Goal: Task Accomplishment & Management: Manage account settings

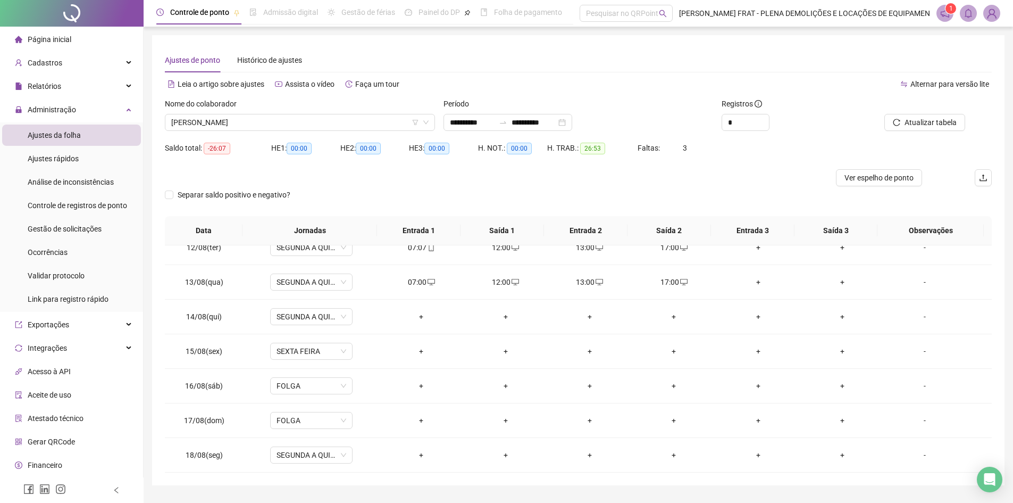
click at [49, 40] on span "Página inicial" at bounding box center [50, 39] width 44 height 9
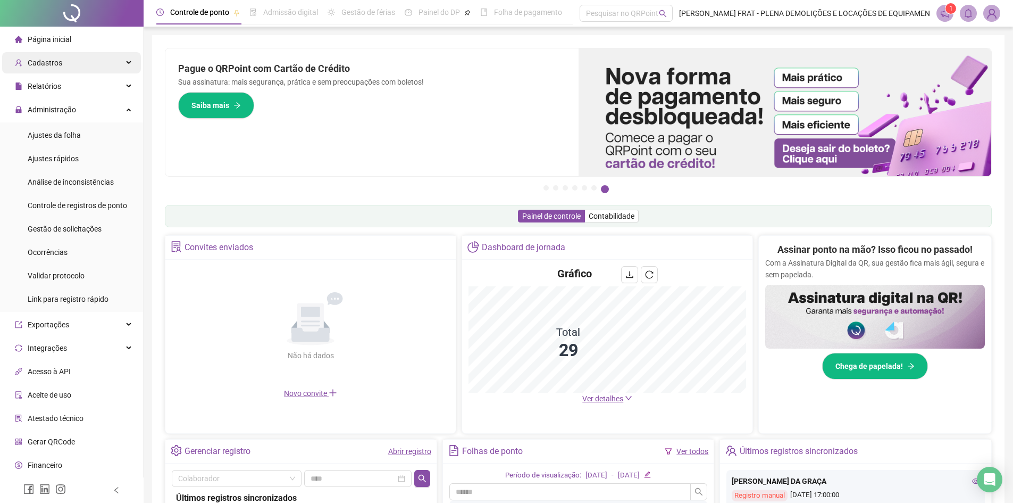
click at [81, 63] on div "Cadastros" at bounding box center [71, 62] width 139 height 21
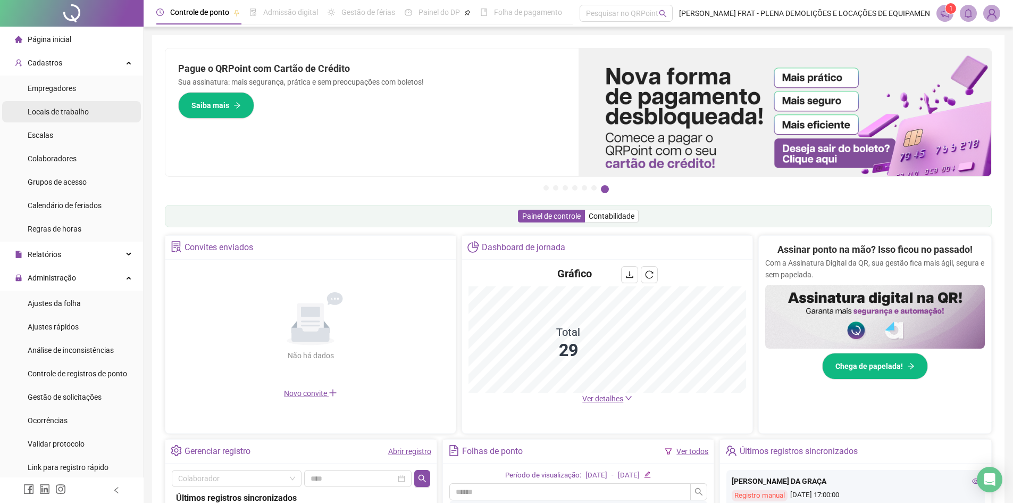
click at [82, 116] on span "Locais de trabalho" at bounding box center [58, 111] width 61 height 9
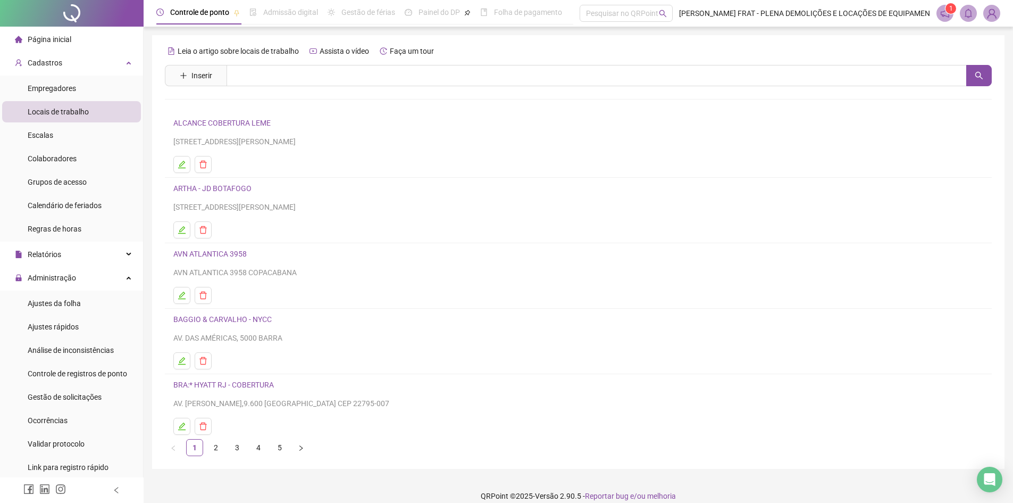
click at [93, 40] on li "Página inicial" at bounding box center [71, 39] width 139 height 21
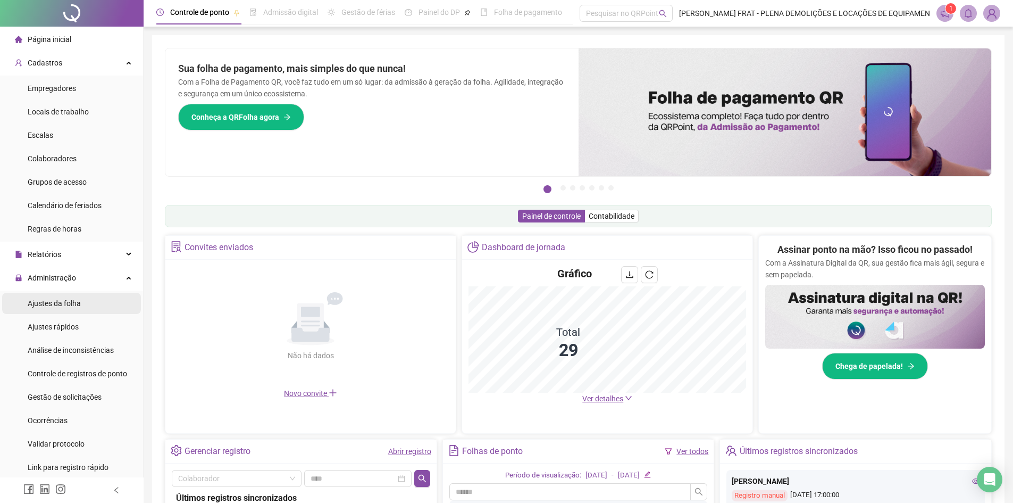
click at [87, 308] on li "Ajustes da folha" at bounding box center [71, 302] width 139 height 21
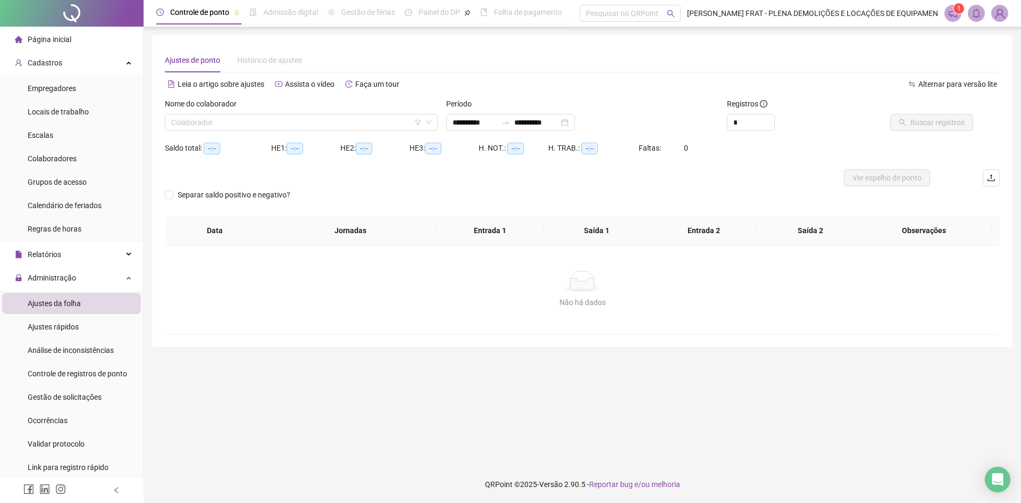
type input "**********"
click at [237, 117] on input "search" at bounding box center [296, 122] width 250 height 16
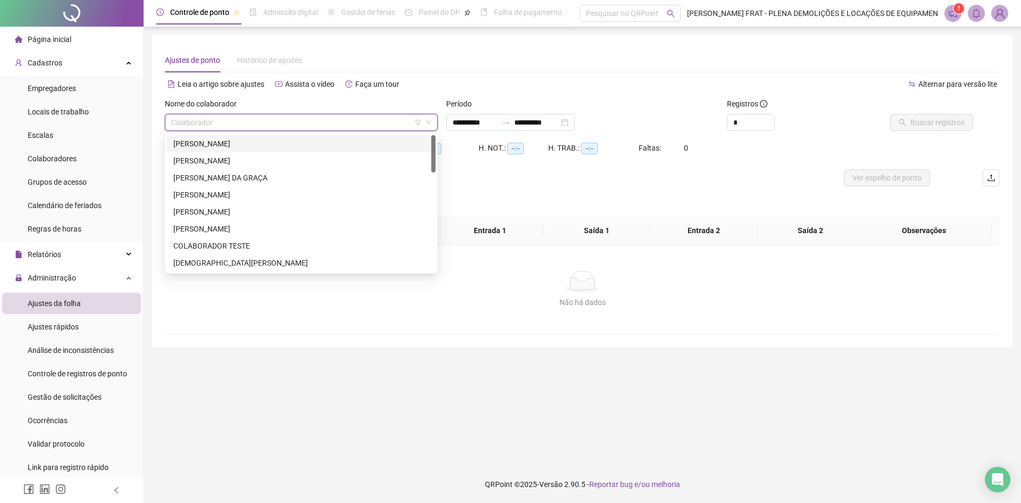
click at [239, 141] on div "[PERSON_NAME]" at bounding box center [301, 144] width 256 height 12
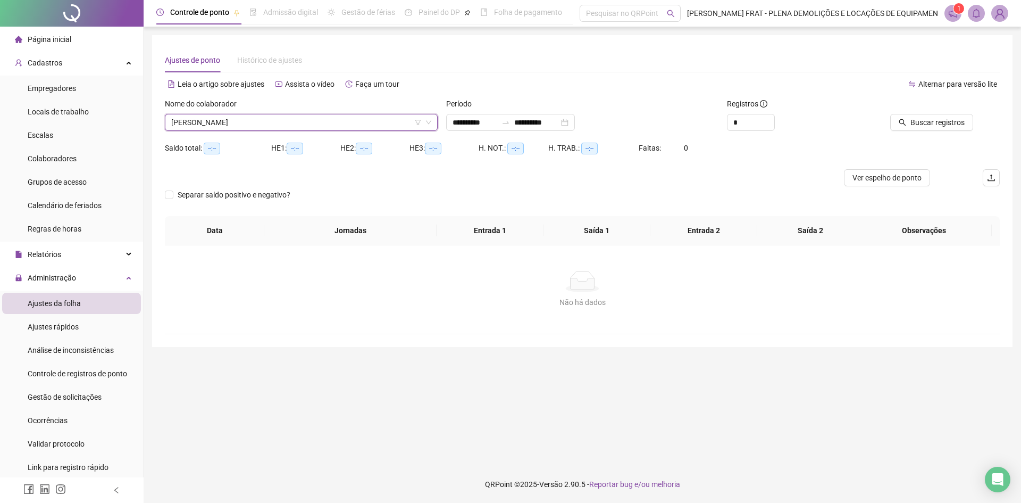
click at [348, 123] on span "[PERSON_NAME]" at bounding box center [301, 122] width 260 height 16
click at [381, 322] on div "Não há dados Não há dados" at bounding box center [582, 289] width 835 height 88
click at [94, 84] on li "Empregadores" at bounding box center [71, 88] width 139 height 21
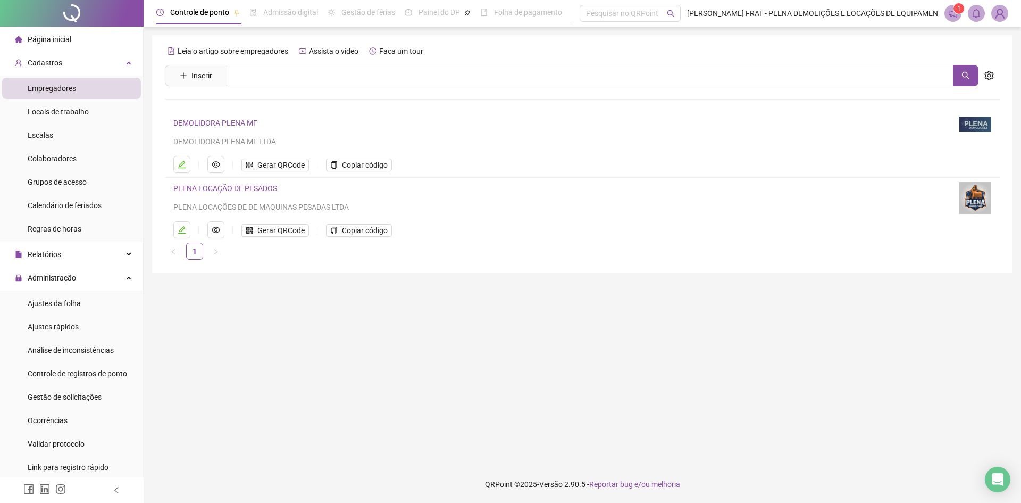
click at [235, 186] on link "PLENA LOCAÇÃO DE PESADOS" at bounding box center [225, 188] width 104 height 9
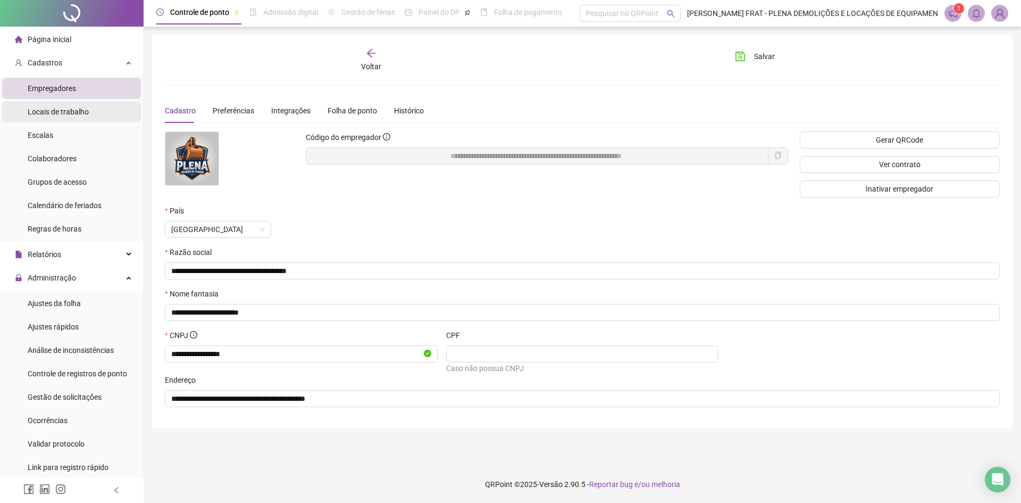
click at [77, 116] on div "Locais de trabalho" at bounding box center [58, 111] width 61 height 21
